Goal: Task Accomplishment & Management: Manage account settings

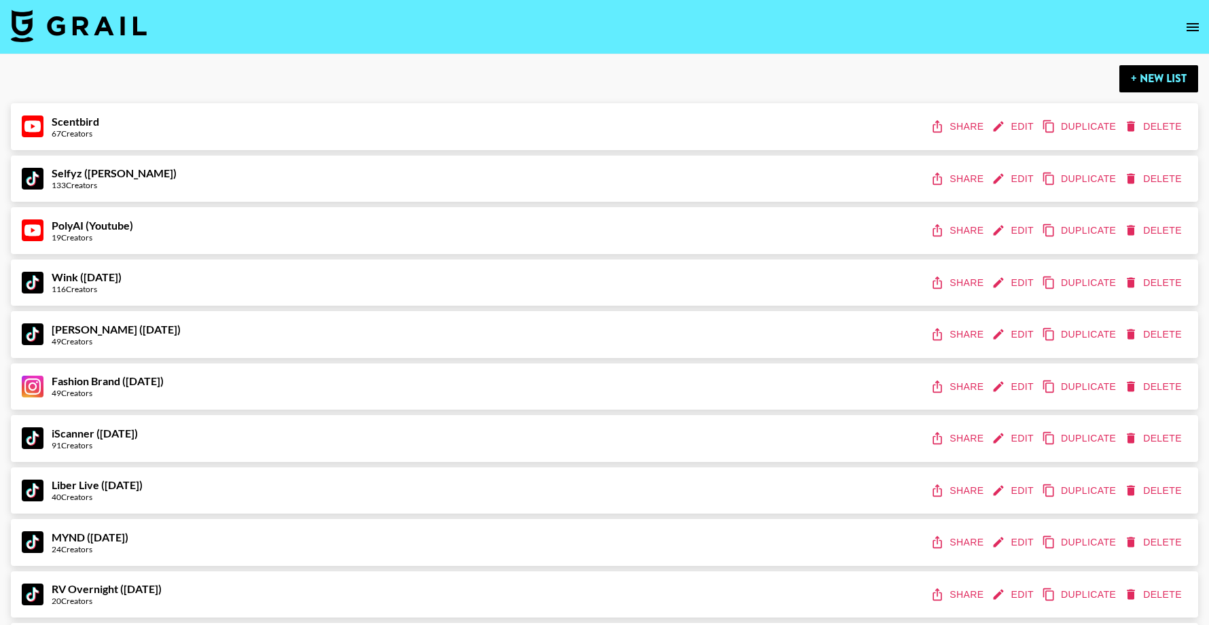
scroll to position [4275, 0]
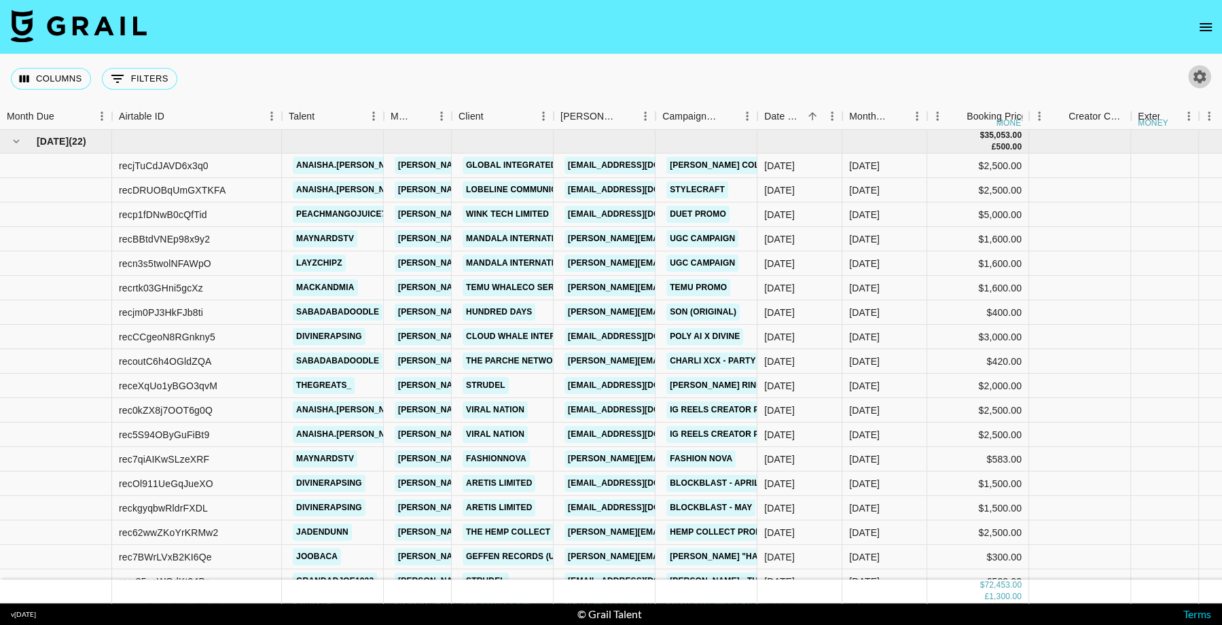
click at [1197, 75] on icon "button" at bounding box center [1199, 76] width 13 height 13
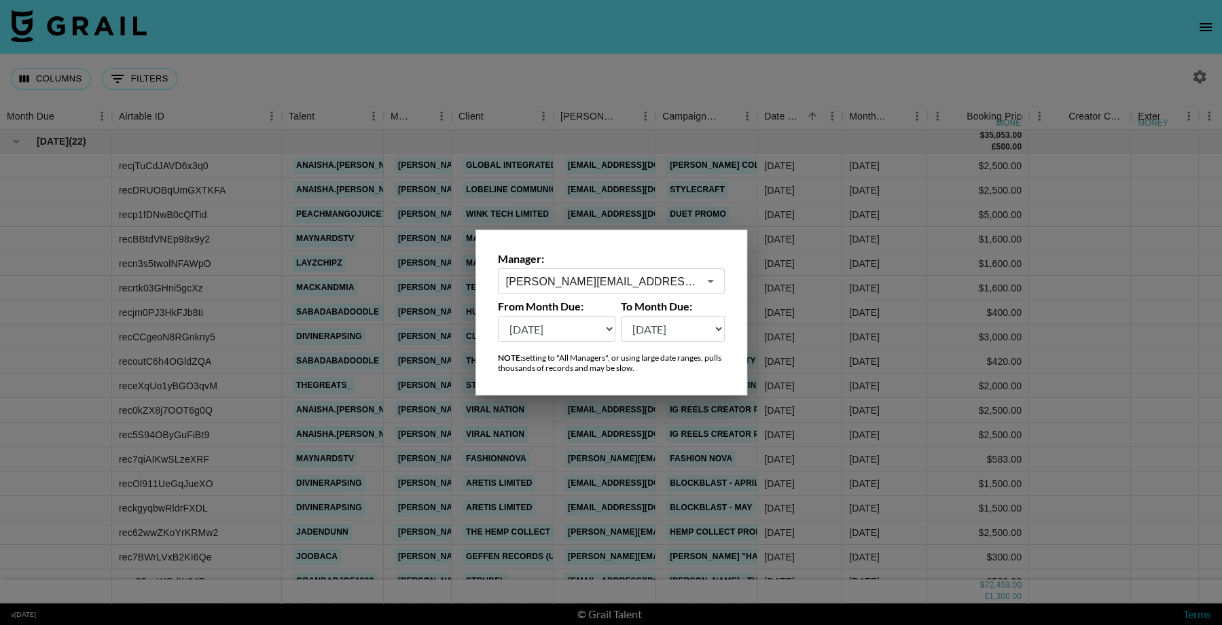
click at [570, 330] on select "[DATE] [DATE] '[DATE] May '[DATE] Mar '[DATE] Jan '[DATE] Nov '[DATE] Sep '[DAT…" at bounding box center [557, 329] width 118 height 26
select select "[DATE]"
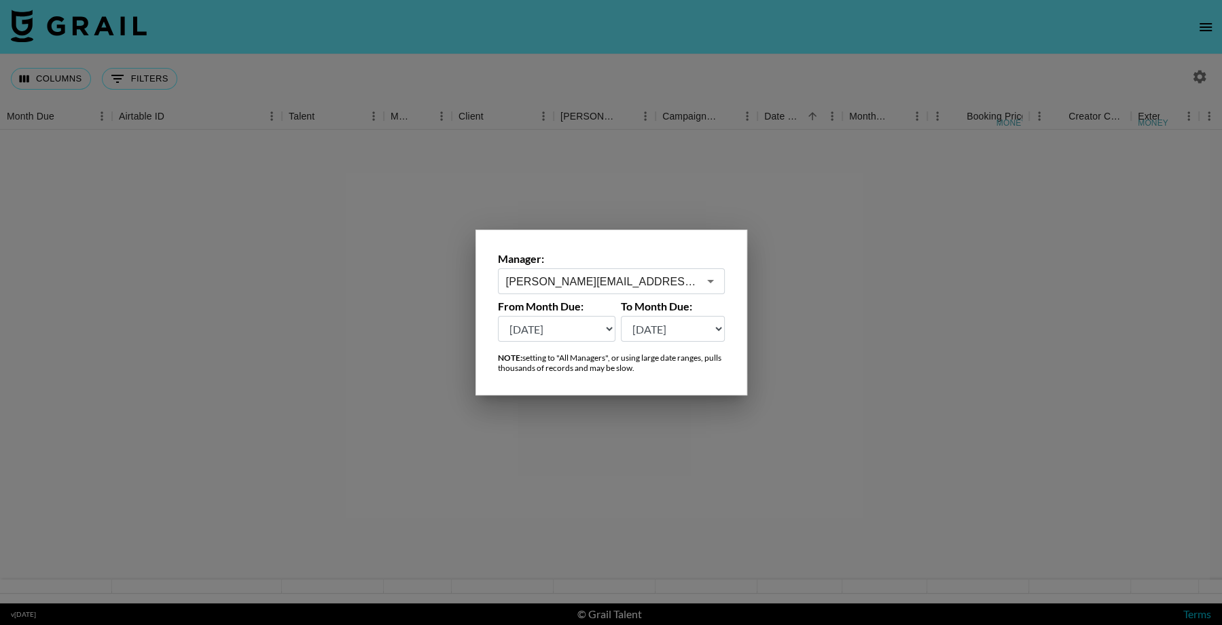
click at [587, 327] on select "[DATE] [DATE] '[DATE] May '[DATE] Mar '[DATE] Jan '[DATE] Nov '[DATE] Sep '[DAT…" at bounding box center [557, 329] width 118 height 26
click at [583, 335] on select "[DATE] [DATE] '[DATE] May '[DATE] Mar '[DATE] Jan '[DATE] Nov '[DATE] Sep '[DAT…" at bounding box center [557, 329] width 118 height 26
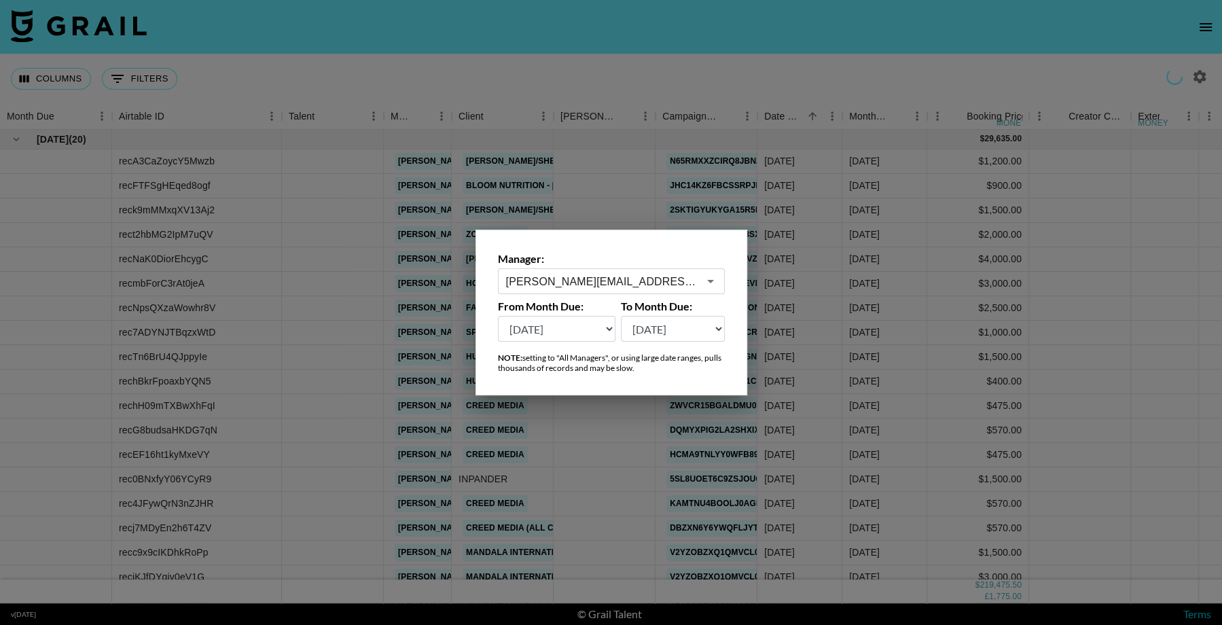
click at [583, 332] on select "[DATE] [DATE] '[DATE] May '[DATE] Mar '[DATE] Jan '[DATE] Nov '[DATE] Sep '[DAT…" at bounding box center [557, 329] width 118 height 26
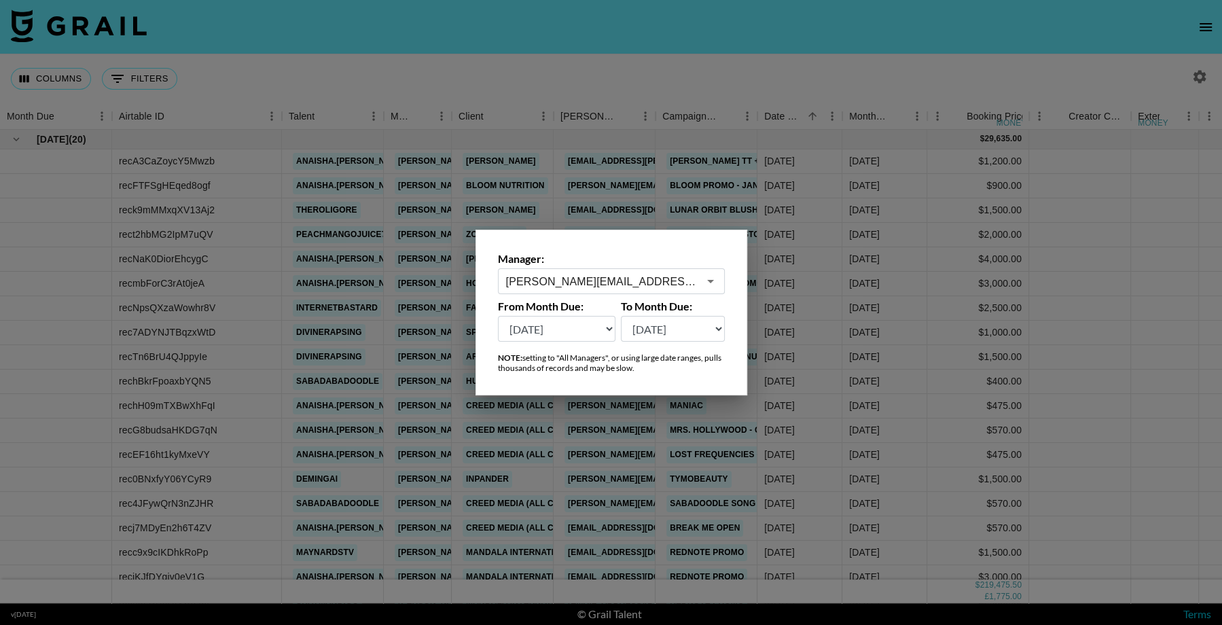
click at [562, 320] on select "[DATE] [DATE] '[DATE] May '[DATE] Mar '[DATE] Jan '[DATE] Nov '[DATE] Sep '[DAT…" at bounding box center [557, 329] width 118 height 26
click at [604, 329] on select "[DATE] [DATE] '[DATE] May '[DATE] Mar '[DATE] Jan '[DATE] Nov '[DATE] Sep '[DAT…" at bounding box center [557, 329] width 118 height 26
click at [596, 335] on select "[DATE] [DATE] '[DATE] May '[DATE] Mar '[DATE] Jan '[DATE] Nov '[DATE] Sep '[DAT…" at bounding box center [557, 329] width 118 height 26
